Goal: Transaction & Acquisition: Book appointment/travel/reservation

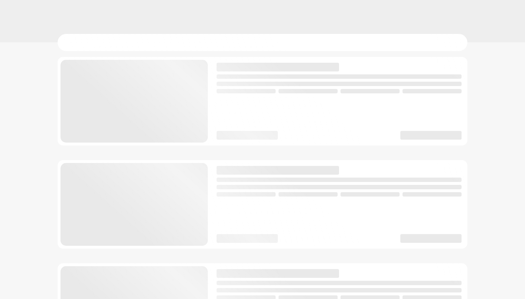
checkbox input "true"
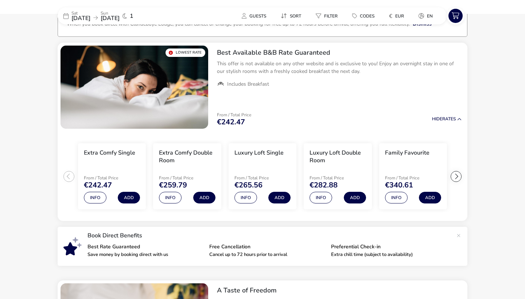
scroll to position [60, 0]
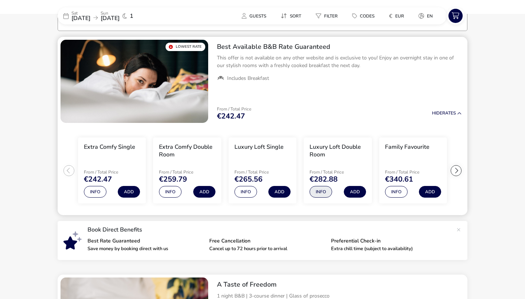
click at [318, 189] on button "Info" at bounding box center [320, 192] width 23 height 12
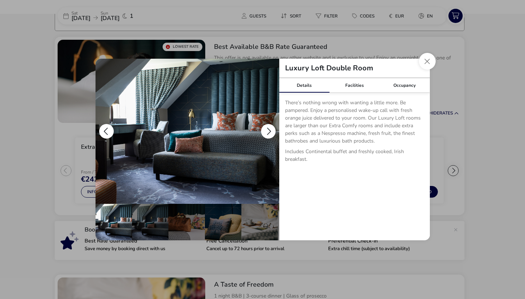
click at [269, 132] on button "details" at bounding box center [268, 131] width 15 height 15
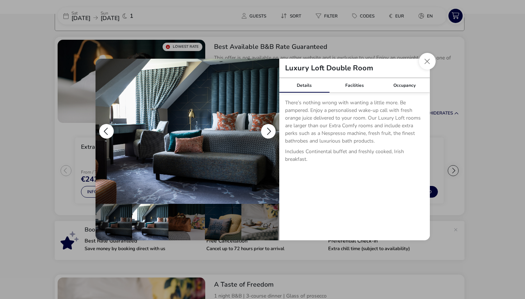
click at [270, 131] on button "details" at bounding box center [268, 131] width 15 height 15
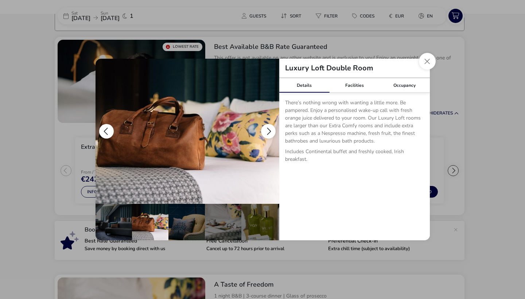
click at [270, 131] on button "details" at bounding box center [268, 131] width 15 height 15
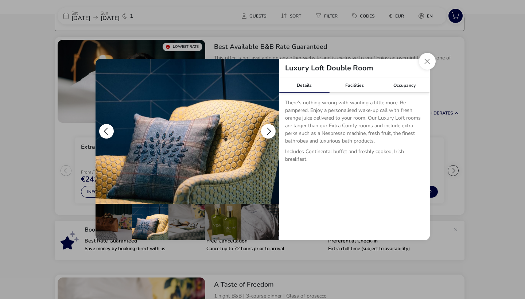
click at [270, 131] on button "details" at bounding box center [268, 131] width 15 height 15
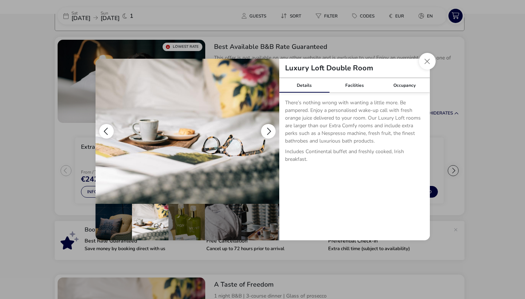
click at [270, 131] on button "details" at bounding box center [268, 131] width 15 height 15
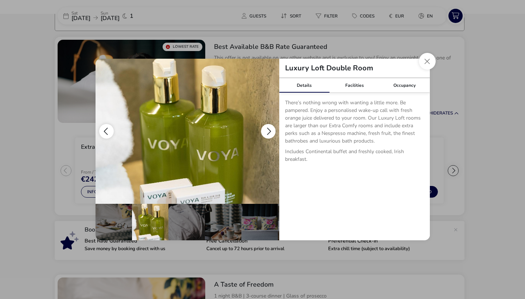
click at [270, 131] on button "details" at bounding box center [268, 131] width 15 height 15
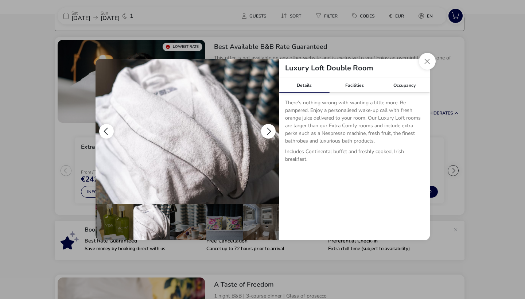
click at [270, 131] on button "details" at bounding box center [268, 131] width 15 height 15
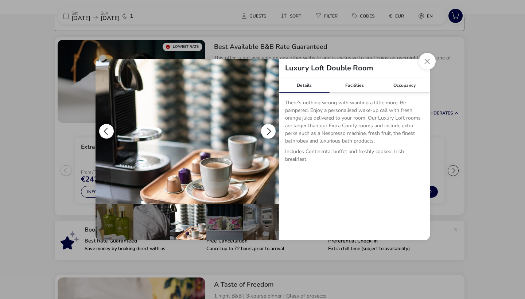
click at [270, 131] on button "details" at bounding box center [268, 131] width 15 height 15
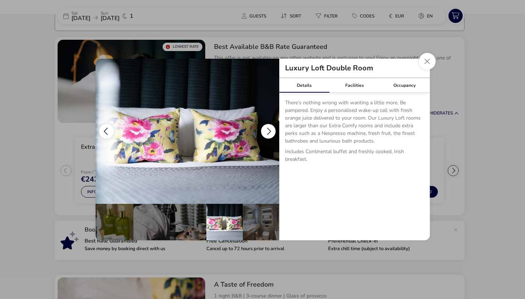
click at [270, 131] on button "details" at bounding box center [268, 131] width 15 height 15
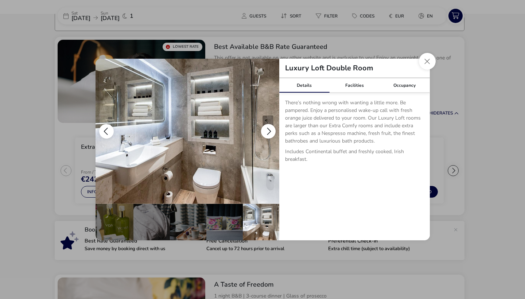
click at [270, 131] on button "details" at bounding box center [268, 131] width 15 height 15
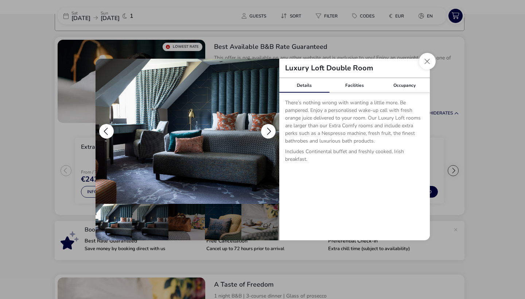
click at [270, 131] on button "details" at bounding box center [268, 131] width 15 height 15
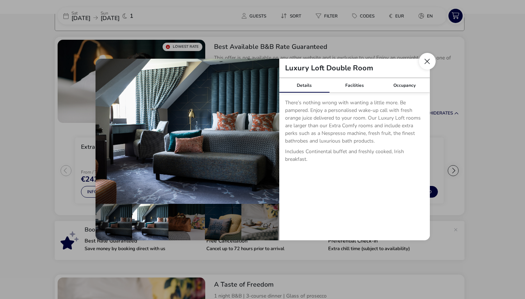
click at [425, 58] on button "Close dialog" at bounding box center [427, 61] width 17 height 17
